Goal: Transaction & Acquisition: Obtain resource

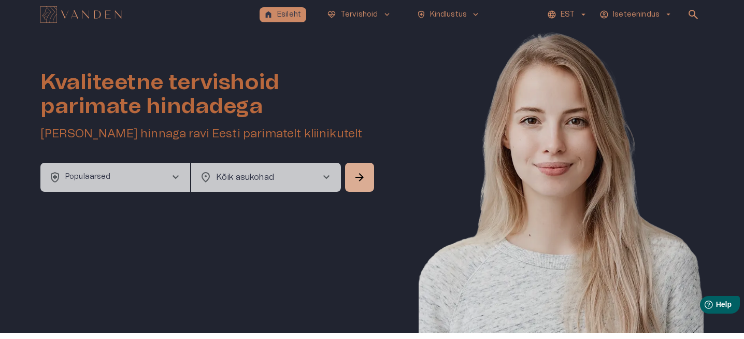
click at [661, 13] on button "Iseteenindus arrow_drop_down" at bounding box center [636, 14] width 77 height 15
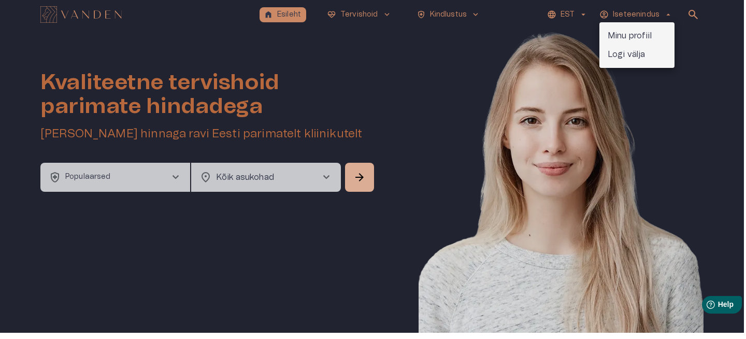
click at [630, 38] on p "Minu profiil" at bounding box center [630, 36] width 44 height 12
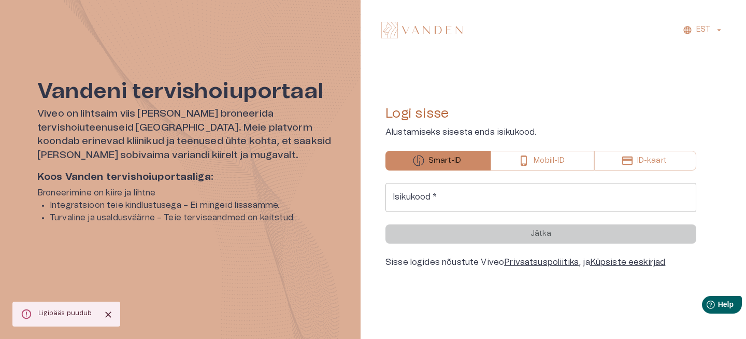
click at [436, 196] on input "Isikukood   *" at bounding box center [541, 197] width 311 height 29
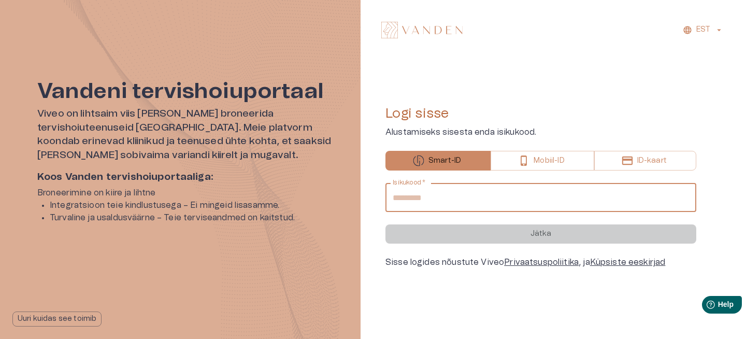
click at [541, 236] on form "**********" at bounding box center [541, 213] width 311 height 61
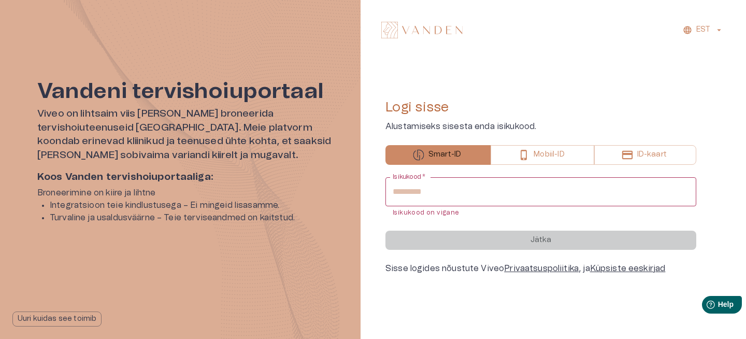
click at [400, 192] on input "**********" at bounding box center [541, 191] width 311 height 29
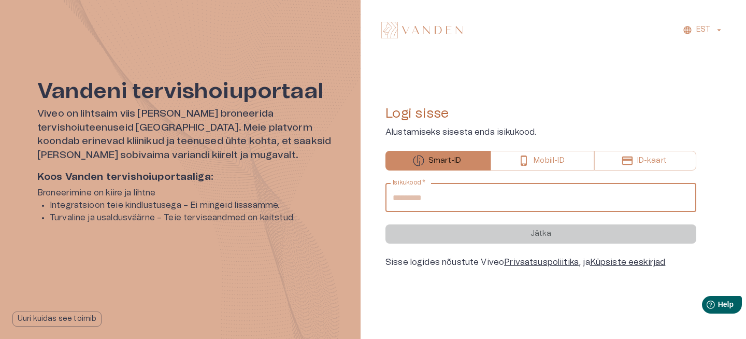
click at [426, 198] on input "**********" at bounding box center [541, 197] width 311 height 29
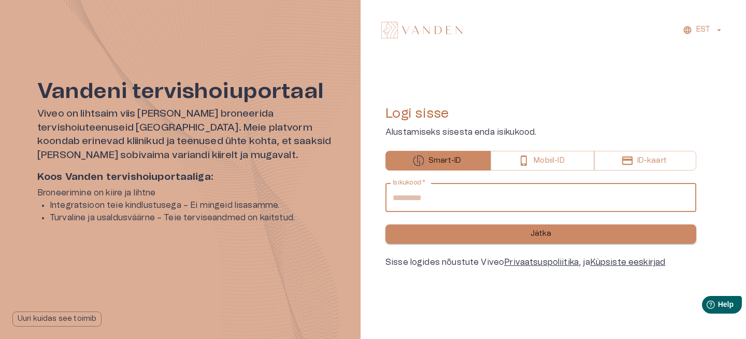
type input "**********"
click at [470, 224] on button "Jätka" at bounding box center [541, 233] width 311 height 19
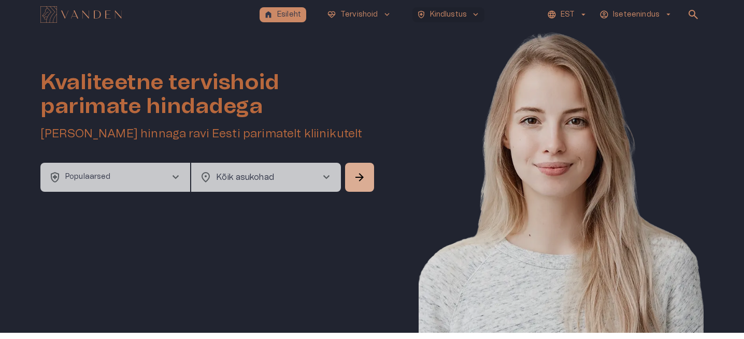
click at [455, 14] on p "Kindlustus" at bounding box center [448, 14] width 37 height 11
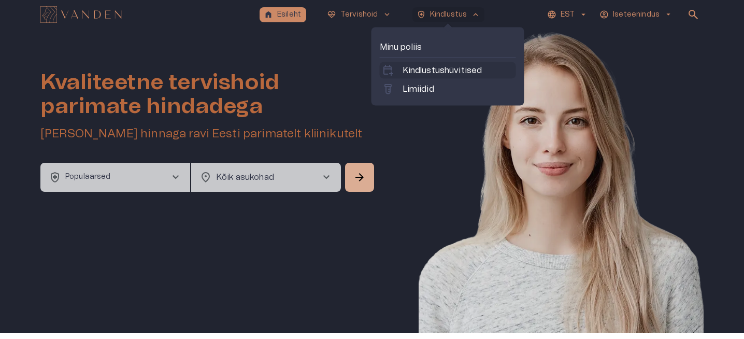
click at [443, 76] on p "Kindlustushüvitised" at bounding box center [443, 70] width 80 height 12
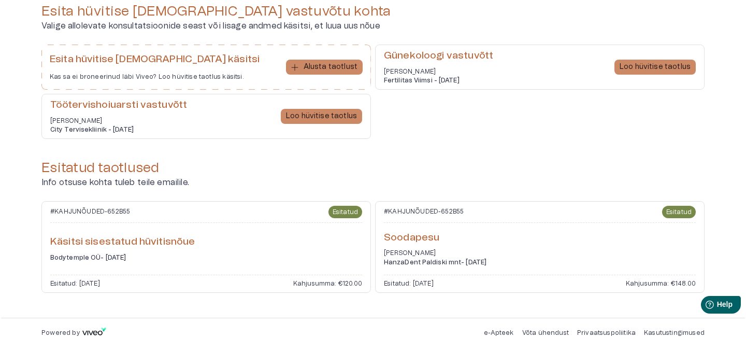
scroll to position [107, 0]
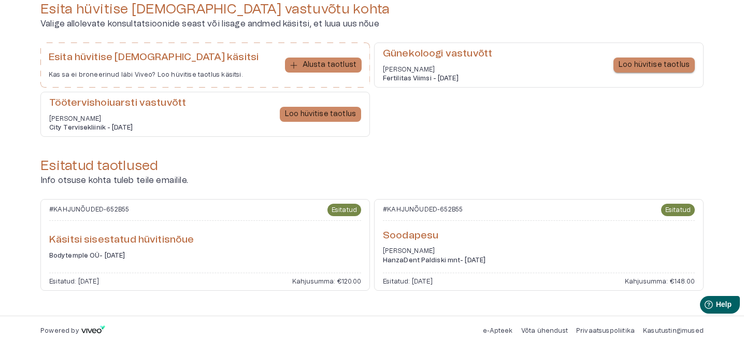
click at [675, 60] on p "Loo hüvitise taotlus" at bounding box center [654, 65] width 71 height 11
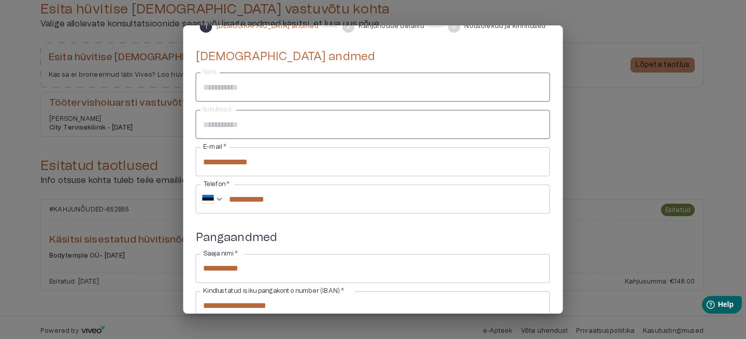
scroll to position [145, 0]
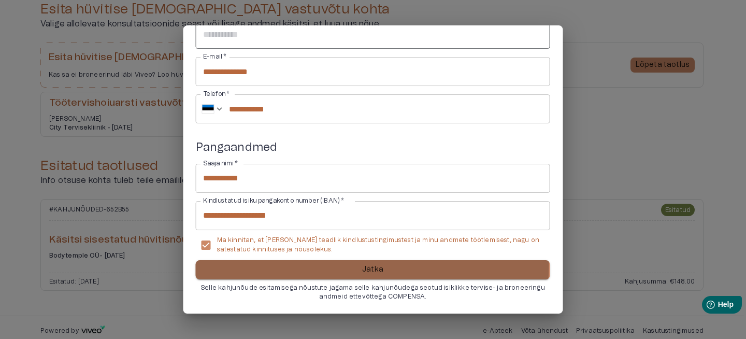
click at [350, 266] on button "Jätka" at bounding box center [373, 269] width 355 height 19
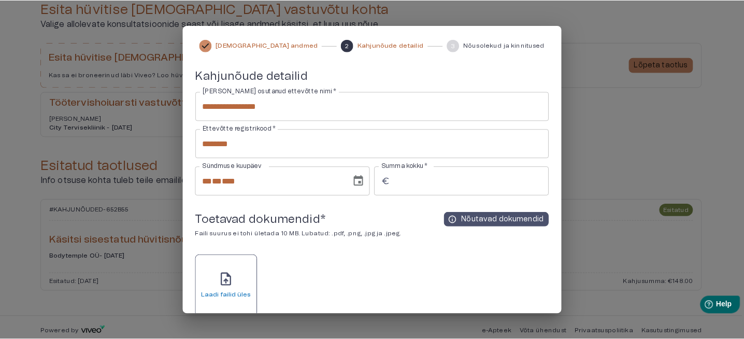
scroll to position [0, 0]
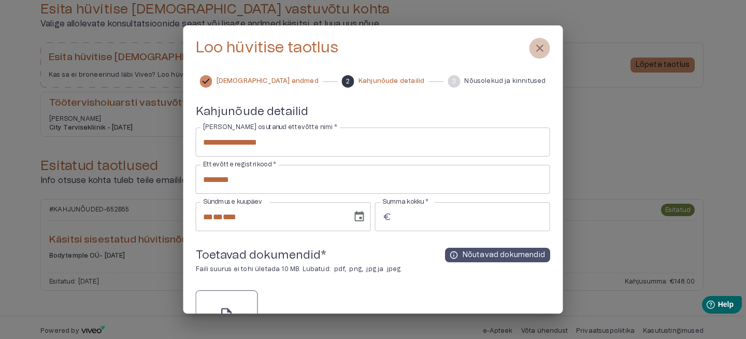
click at [543, 48] on span "close" at bounding box center [540, 48] width 12 height 12
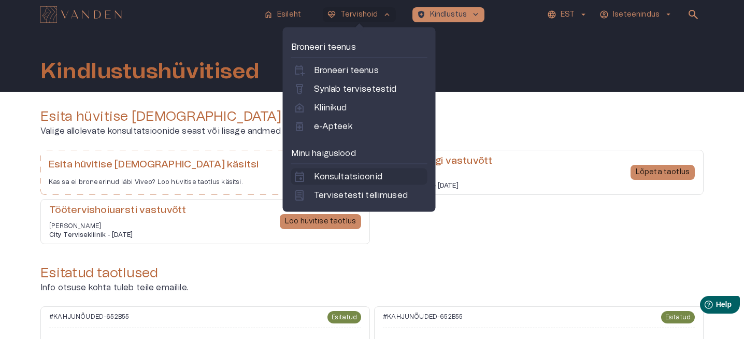
click at [329, 177] on p "Konsultatsioonid" at bounding box center [348, 177] width 68 height 12
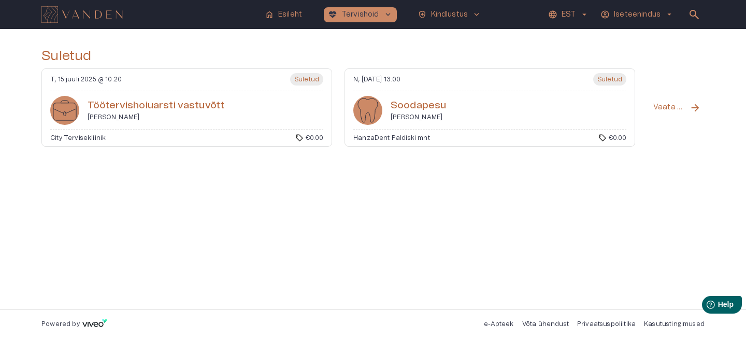
click at [678, 111] on p "Vaata kõiki" at bounding box center [670, 107] width 32 height 11
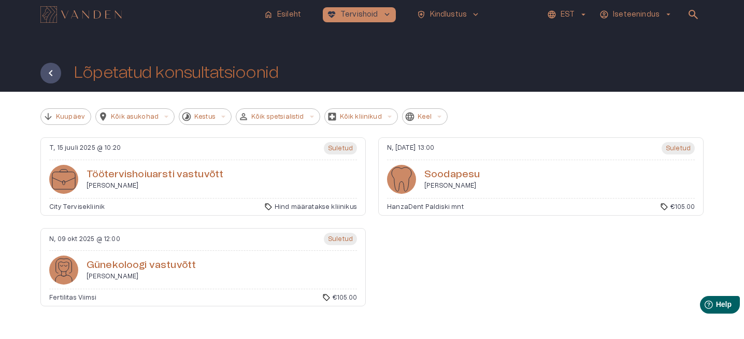
scroll to position [30, 0]
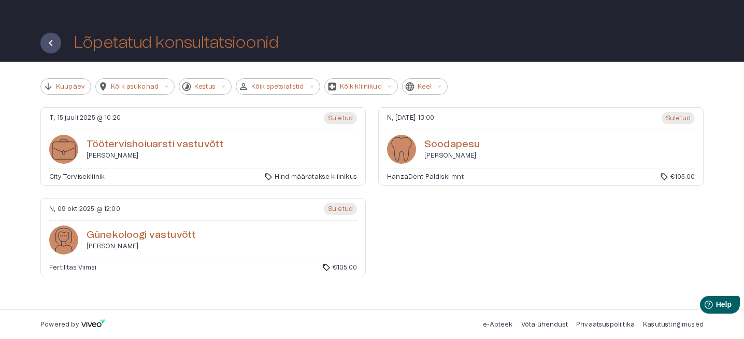
click at [244, 235] on div "Günekoloogi vastuvõtt [PERSON_NAME]" at bounding box center [203, 239] width 308 height 29
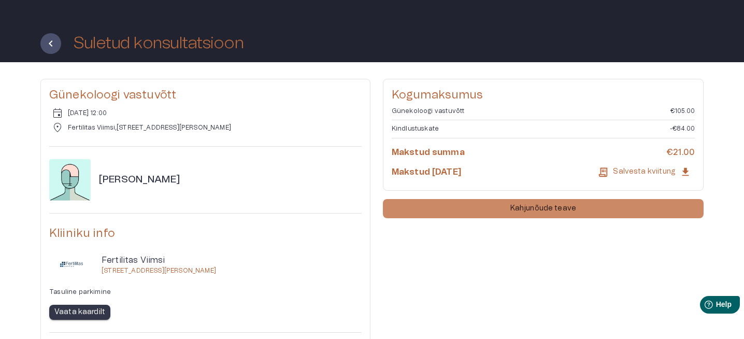
scroll to position [9, 0]
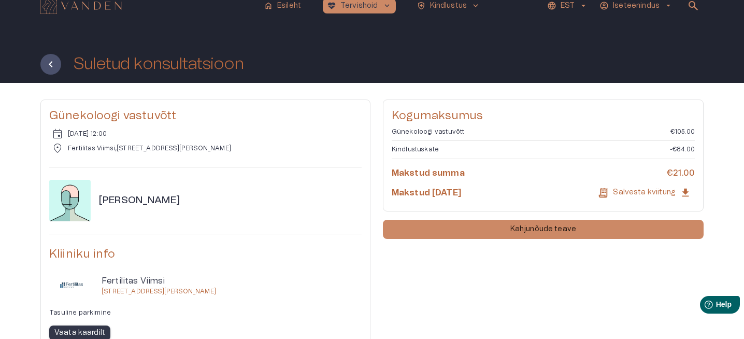
click at [656, 194] on p "Salvesta kviitung" at bounding box center [644, 192] width 63 height 11
click at [608, 192] on icon "button" at bounding box center [603, 192] width 9 height 9
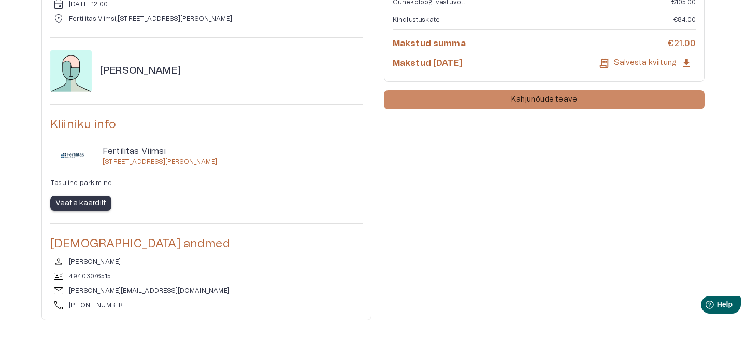
scroll to position [140, 0]
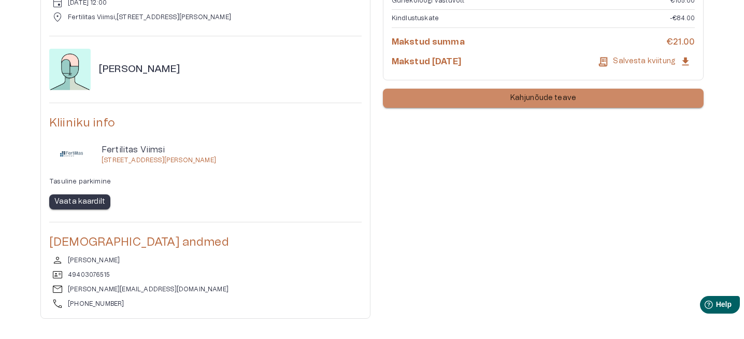
click at [552, 95] on p "Kahjunõude teave" at bounding box center [544, 98] width 66 height 11
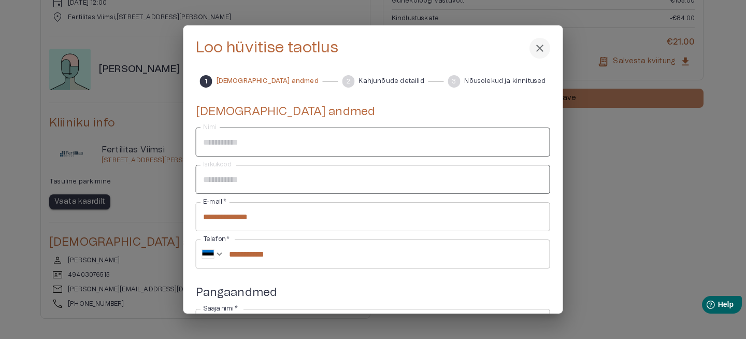
scroll to position [145, 0]
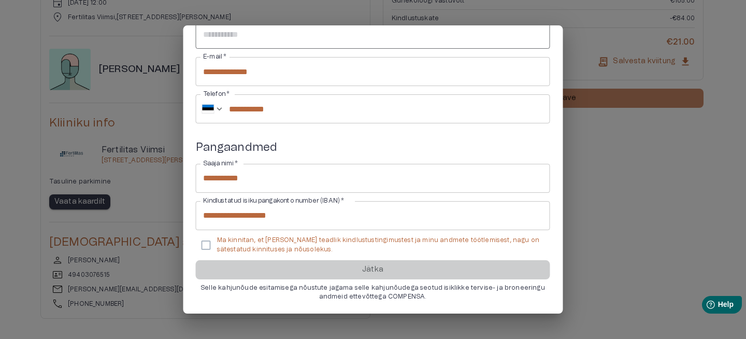
click at [251, 245] on p "Ma kinnitan, et [PERSON_NAME] teadlik kindlustustingimustest ja minu andmete tö…" at bounding box center [379, 245] width 325 height 18
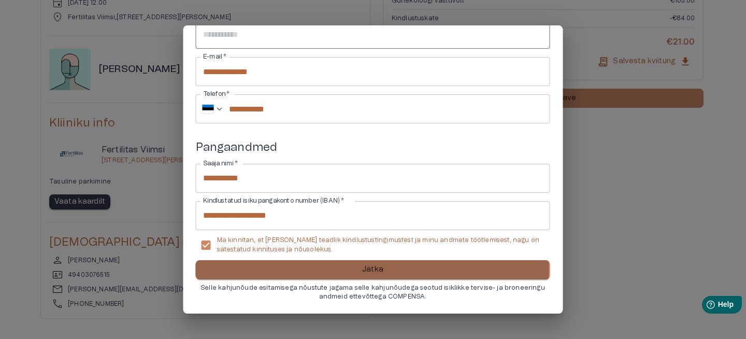
click at [321, 267] on button "Jätka" at bounding box center [373, 269] width 355 height 19
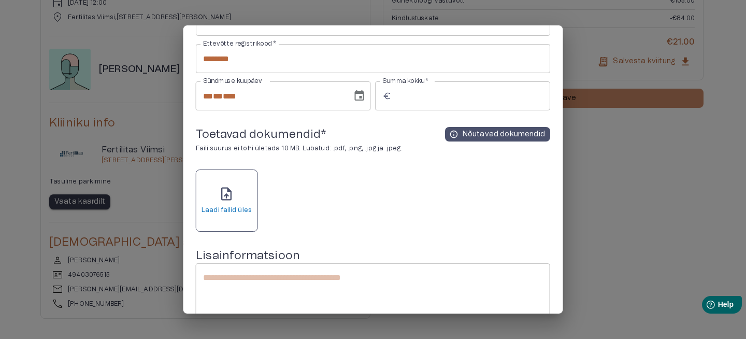
scroll to position [131, 0]
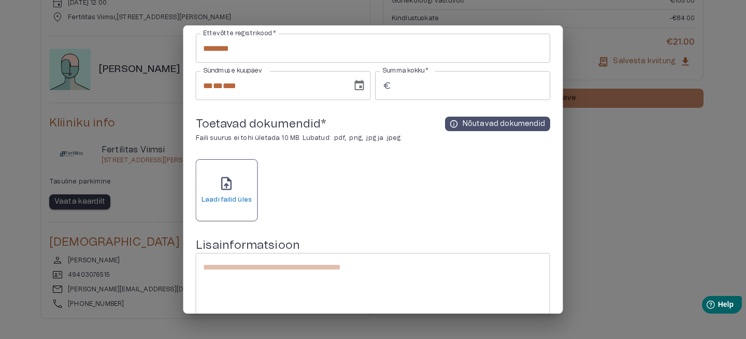
click at [645, 168] on div at bounding box center [373, 169] width 746 height 339
click at [599, 176] on div at bounding box center [373, 169] width 746 height 339
click at [633, 201] on div at bounding box center [373, 169] width 746 height 339
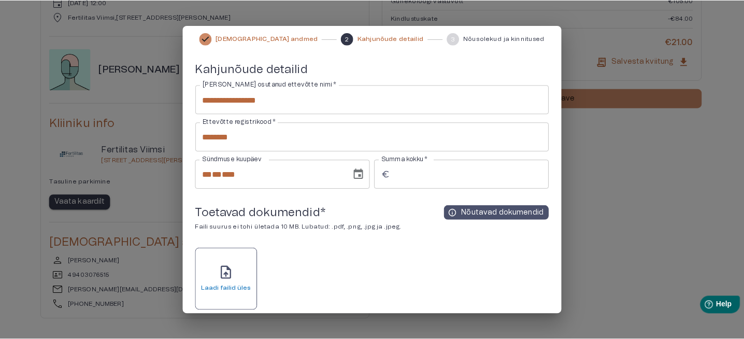
scroll to position [0, 0]
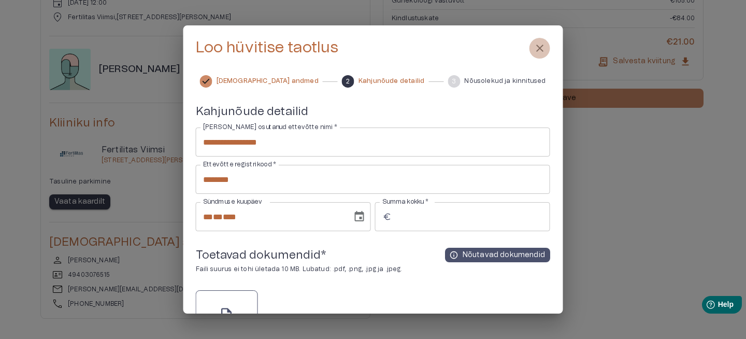
click at [535, 44] on span "close" at bounding box center [540, 48] width 12 height 12
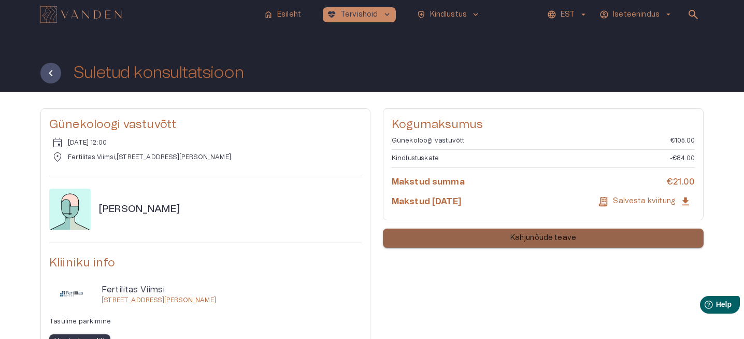
click at [558, 233] on p "Kahjunõude teave" at bounding box center [544, 238] width 66 height 11
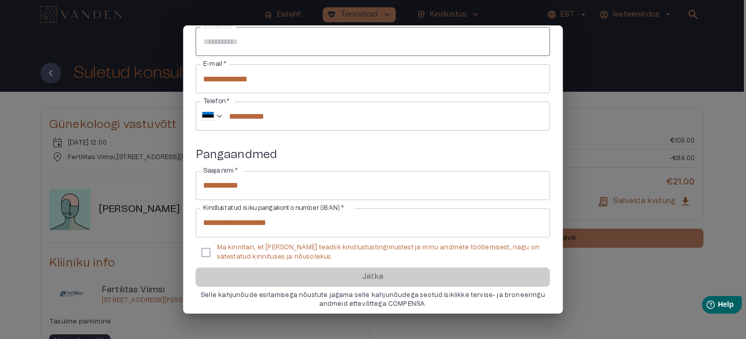
scroll to position [145, 0]
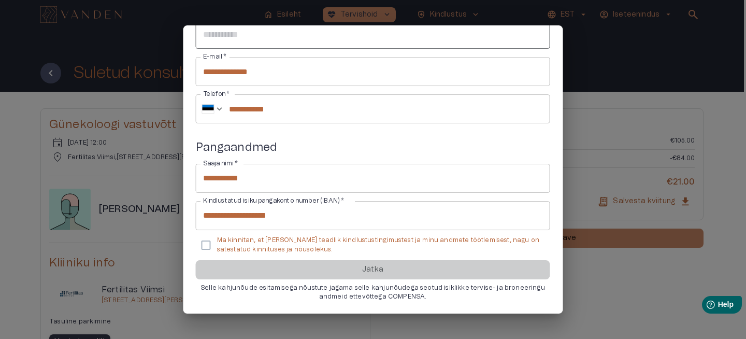
click at [260, 246] on p "Ma kinnitan, et [PERSON_NAME] teadlik kindlustustingimustest ja minu andmete tö…" at bounding box center [379, 245] width 325 height 18
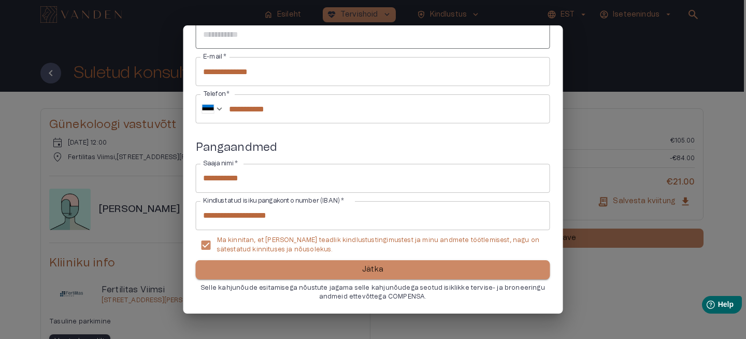
click at [364, 272] on p "Jätka" at bounding box center [372, 269] width 21 height 11
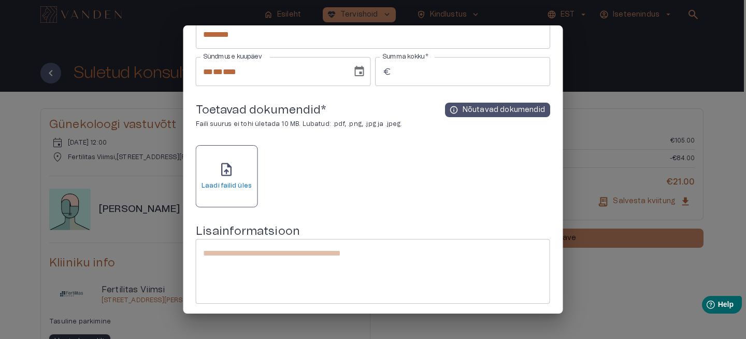
click at [246, 166] on div "upload_file Laadi failid üles" at bounding box center [227, 176] width 50 height 29
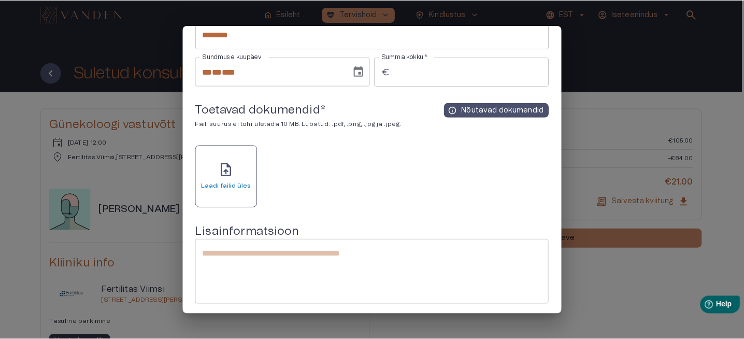
scroll to position [0, 0]
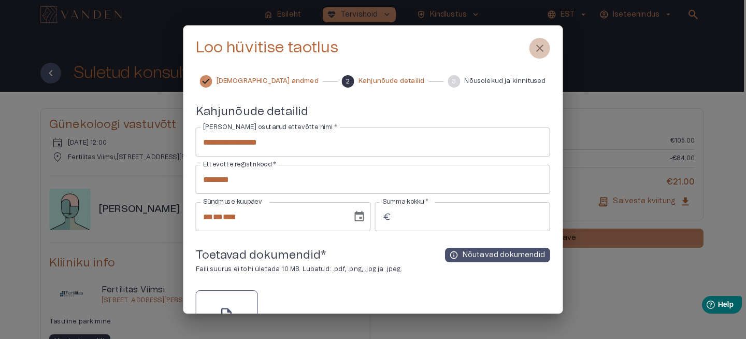
click at [537, 51] on span "close" at bounding box center [540, 48] width 12 height 12
